Goal: Browse casually

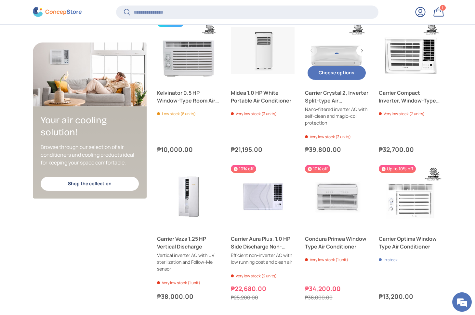
scroll to position [1219, 2656]
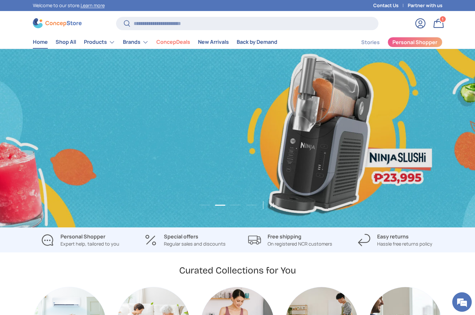
scroll to position [0, 475]
